Goal: Navigation & Orientation: Find specific page/section

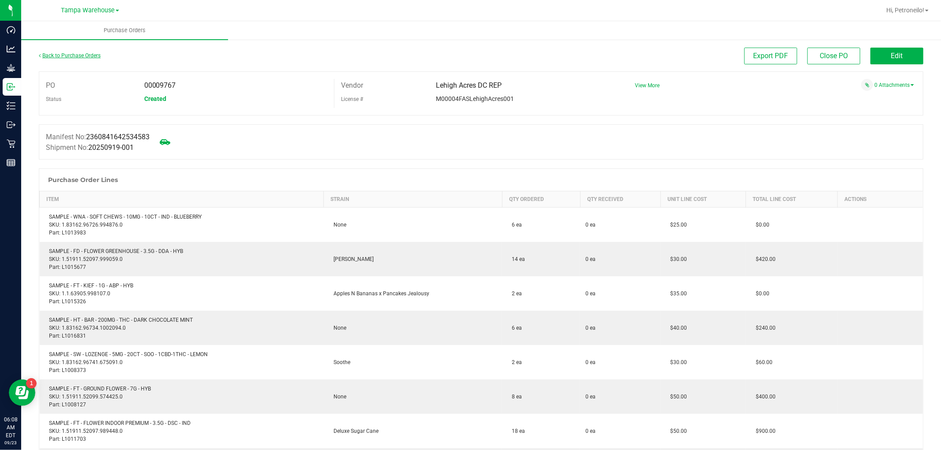
click at [75, 56] on link "Back to Purchase Orders" at bounding box center [70, 55] width 62 height 6
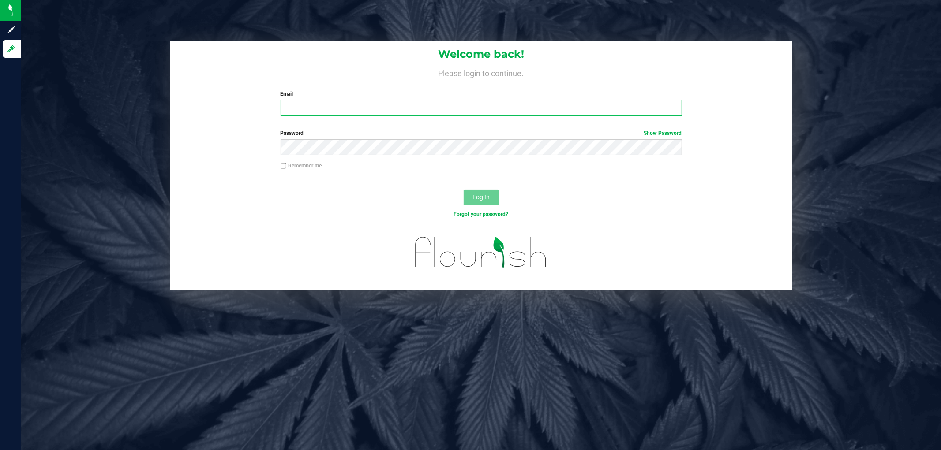
click at [379, 112] on input "Email" at bounding box center [481, 108] width 401 height 16
type input "[EMAIL_ADDRESS][DOMAIN_NAME]"
click at [464, 190] on button "Log In" at bounding box center [481, 198] width 35 height 16
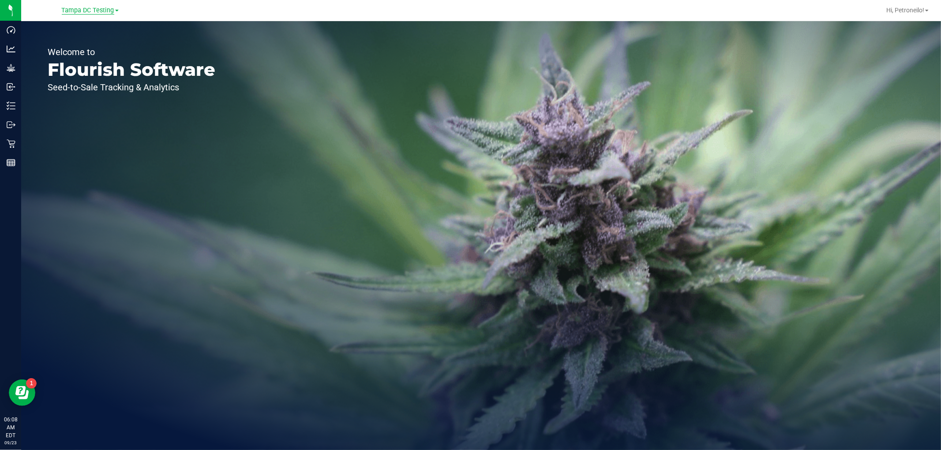
click at [105, 7] on span "Tampa DC Testing" at bounding box center [88, 11] width 52 height 8
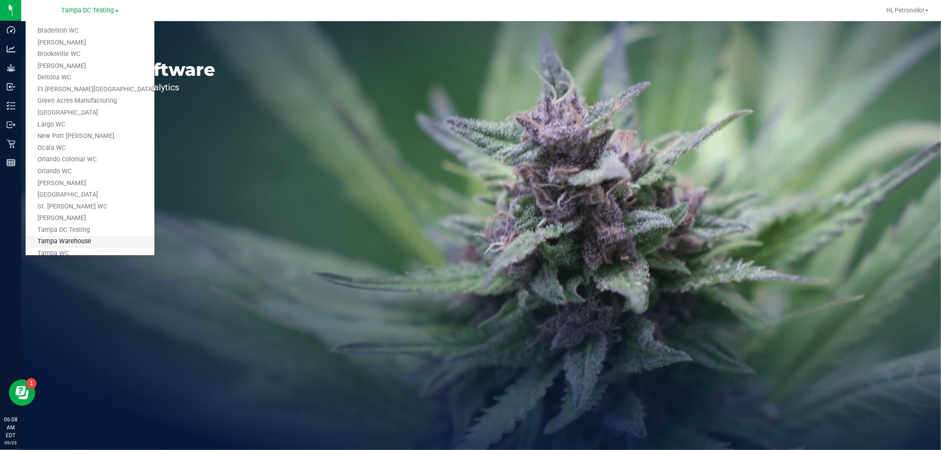
click at [80, 240] on link "Tampa Warehouse" at bounding box center [90, 242] width 129 height 12
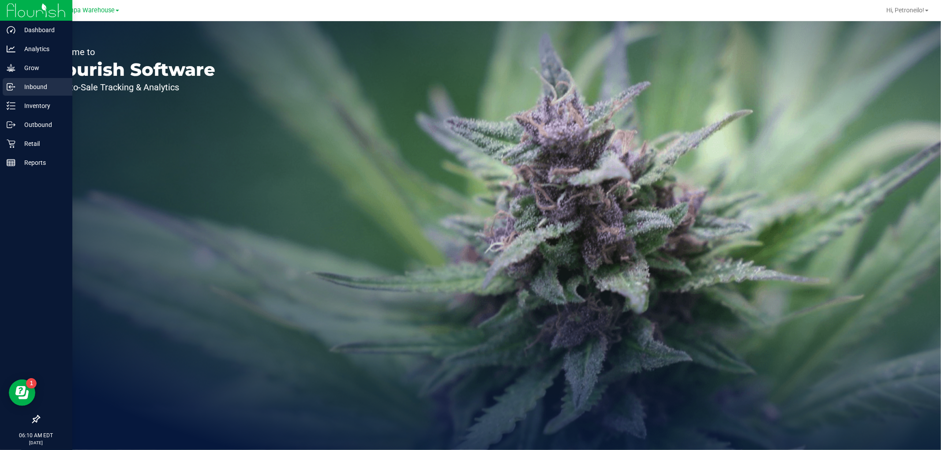
click at [28, 85] on p "Inbound" at bounding box center [41, 87] width 53 height 11
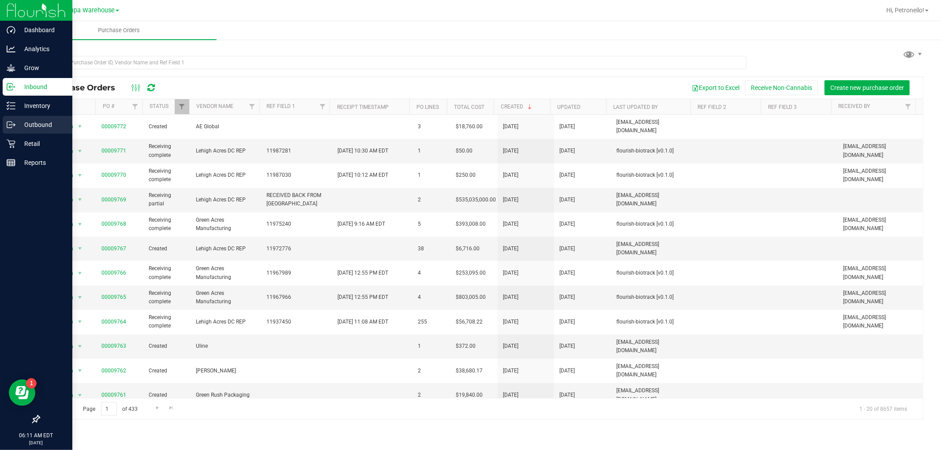
click at [29, 125] on p "Outbound" at bounding box center [41, 125] width 53 height 11
